Goal: Task Accomplishment & Management: Complete application form

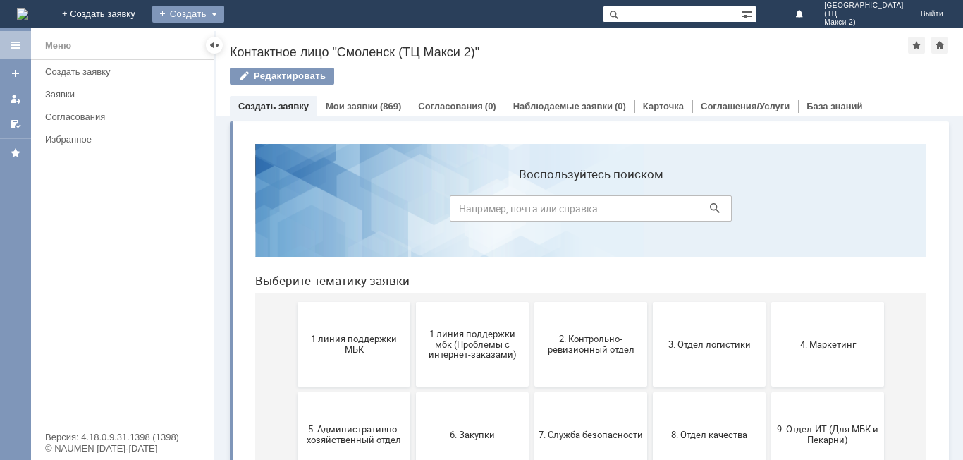
click at [224, 18] on div "Создать" at bounding box center [188, 14] width 72 height 17
click at [262, 45] on link "Заявка" at bounding box center [208, 42] width 107 height 17
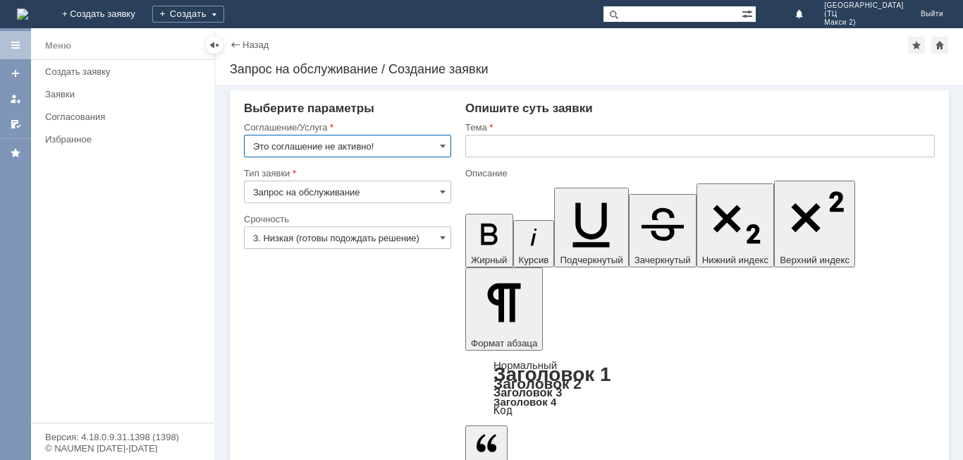
click at [373, 150] on input "Это соглашение не активно!" at bounding box center [347, 146] width 207 height 23
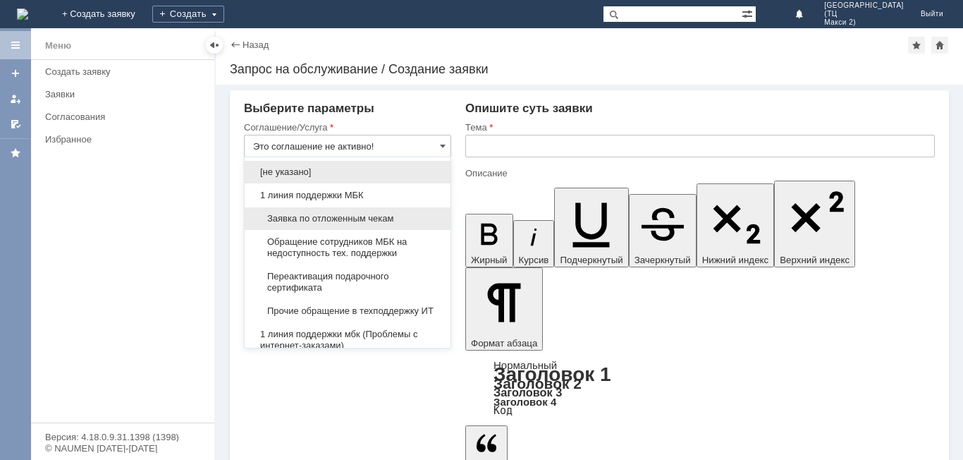
click at [388, 214] on span "Заявка по отложенным чекам" at bounding box center [347, 218] width 189 height 11
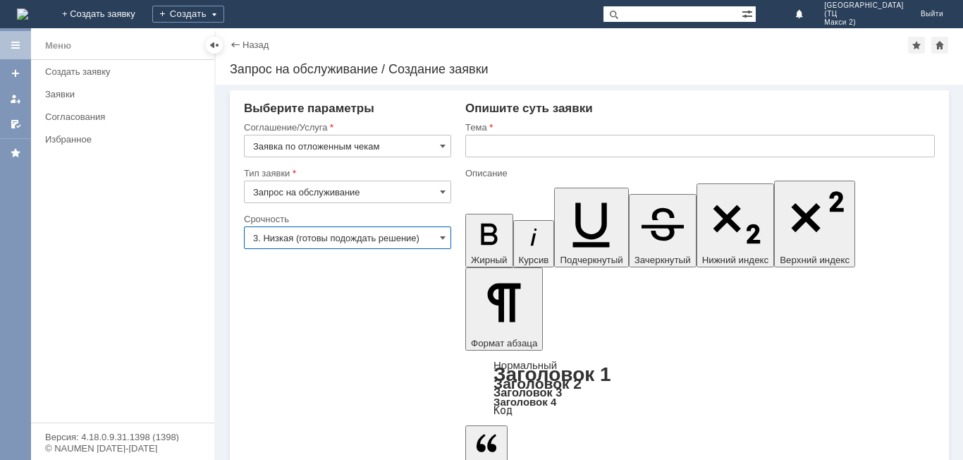
click at [364, 230] on input "3. Низкая (готовы подождать решение)" at bounding box center [347, 237] width 207 height 23
type input "Заявка по отложенным чекам"
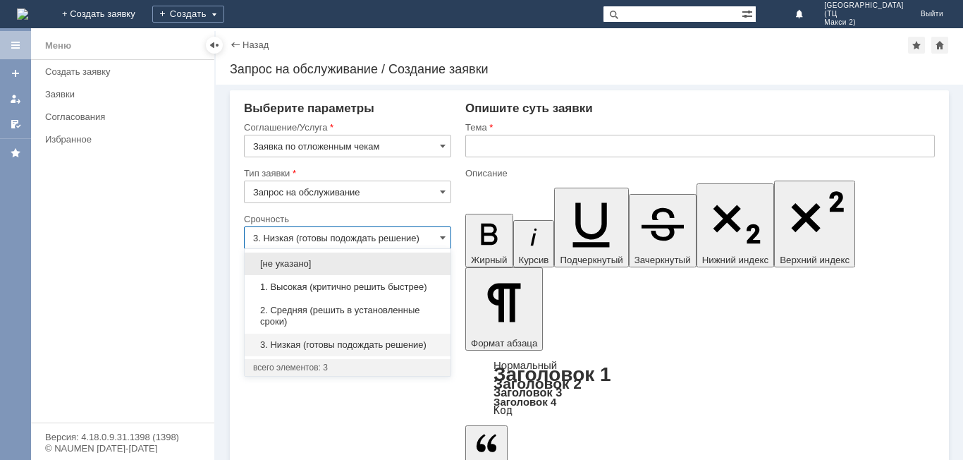
click at [515, 147] on input "text" at bounding box center [699, 146] width 469 height 23
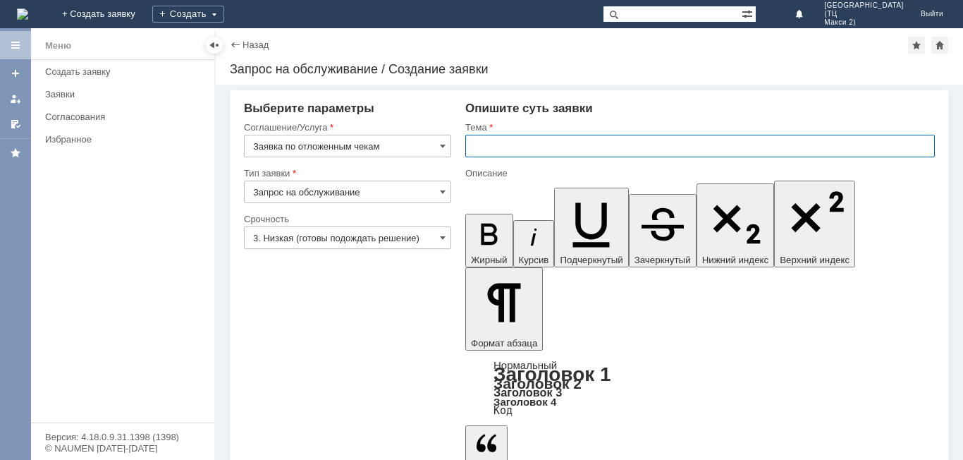
type input "3. Низкая (готовы подождать решение)"
type input "Отложенные чеки."
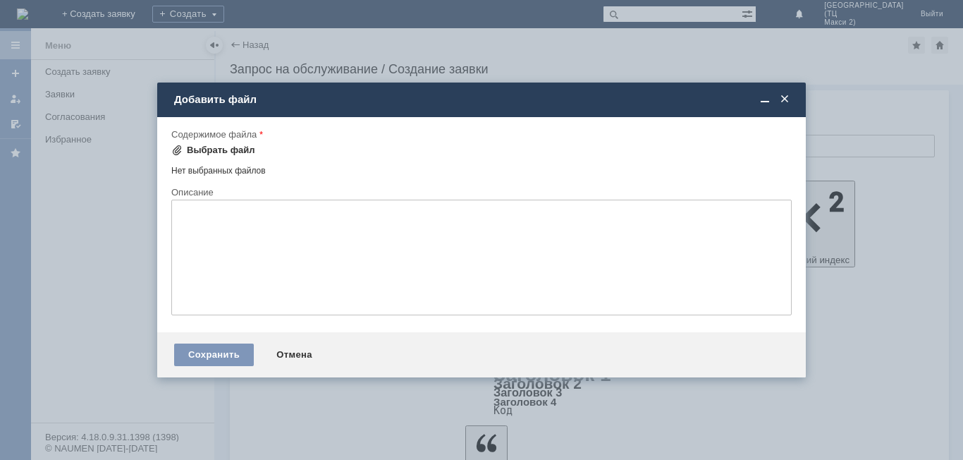
click at [221, 149] on div "Выбрать файл" at bounding box center [221, 149] width 68 height 11
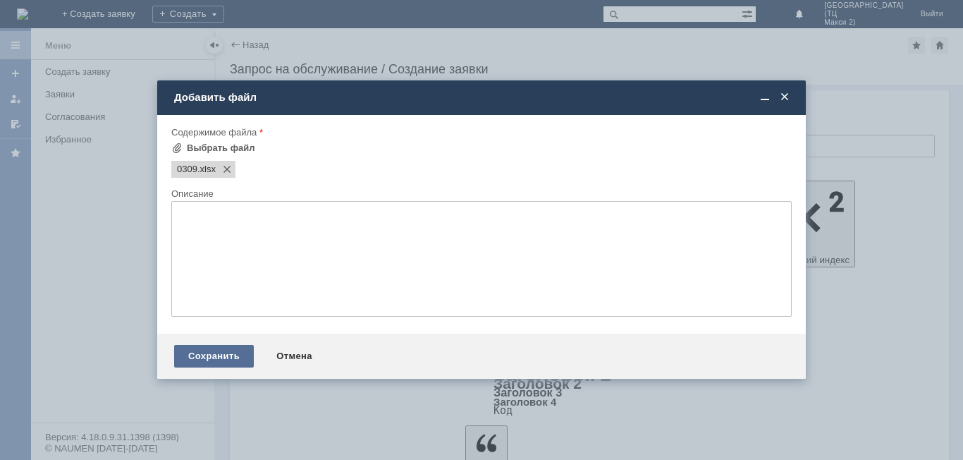
click at [236, 352] on div "Сохранить" at bounding box center [214, 356] width 80 height 23
